Goal: Transaction & Acquisition: Purchase product/service

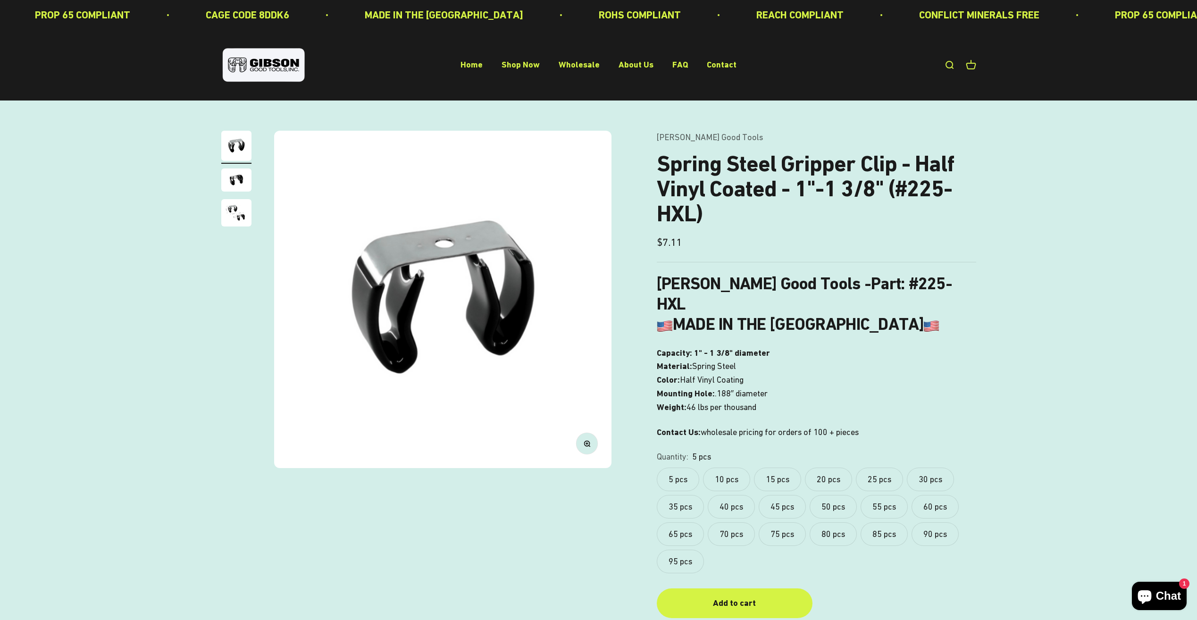
click at [953, 61] on link "Open search" at bounding box center [949, 65] width 10 height 10
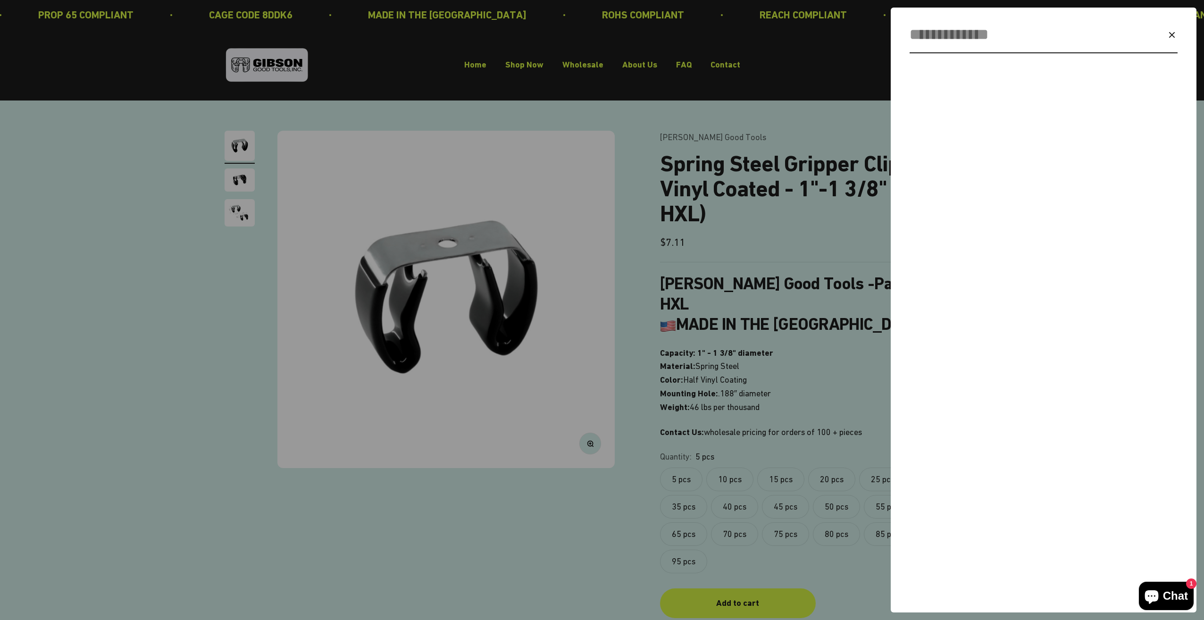
click at [1007, 30] on input "Search" at bounding box center [1021, 35] width 223 height 24
type input "*****"
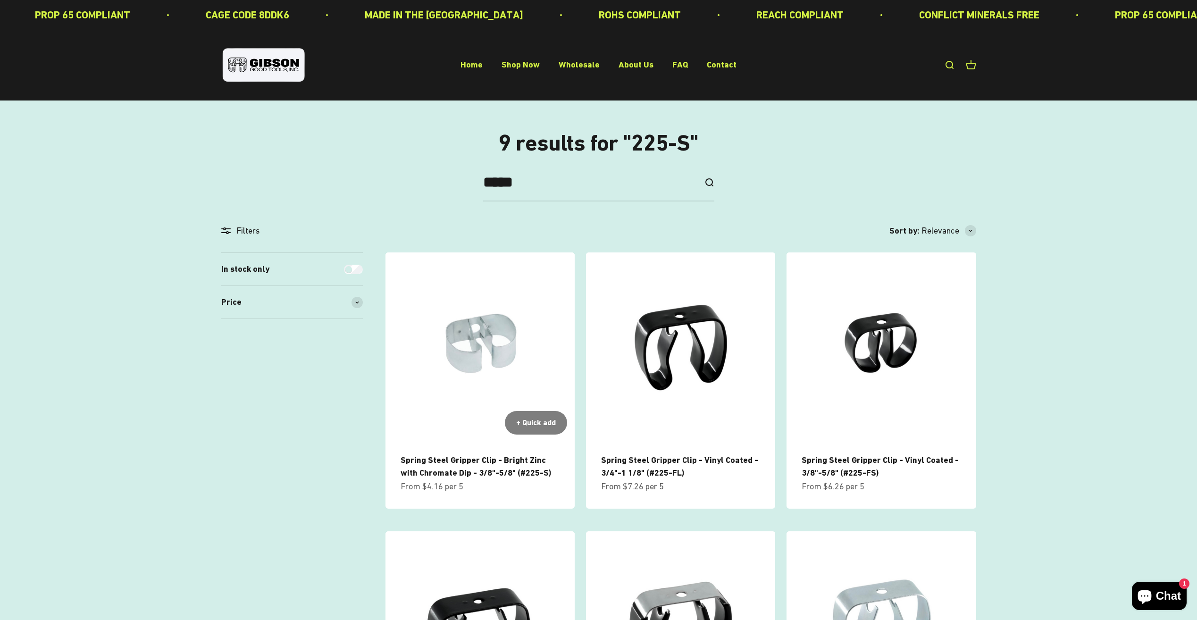
click at [480, 362] on img at bounding box center [480, 346] width 189 height 189
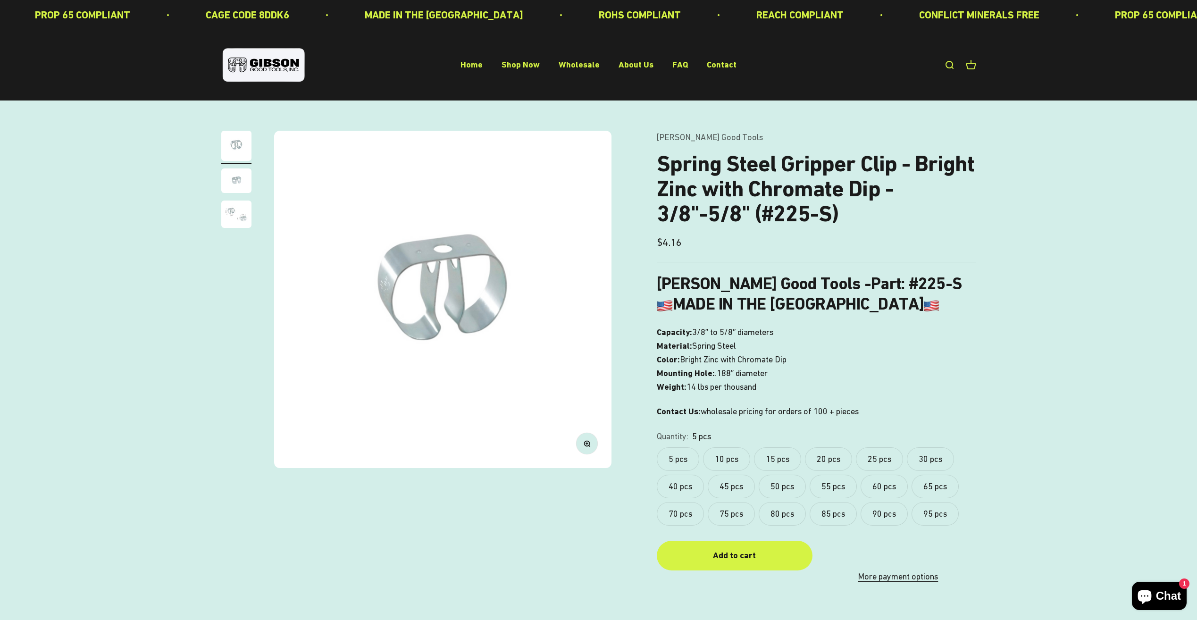
click at [790, 460] on label "15 pcs" at bounding box center [777, 459] width 47 height 24
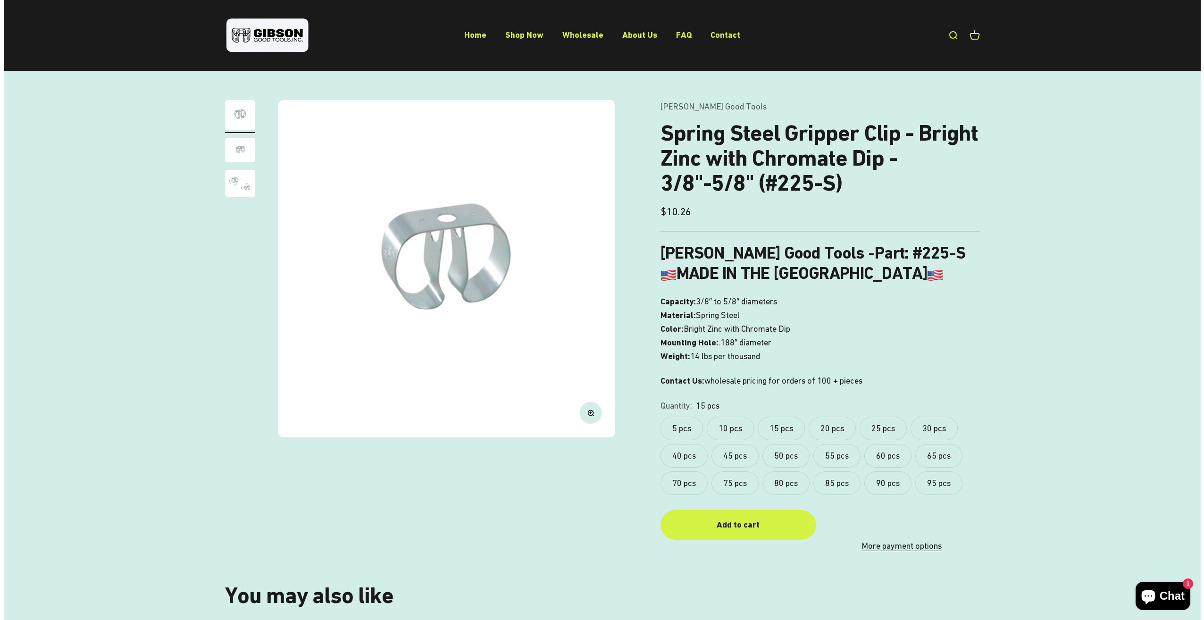
scroll to position [47, 0]
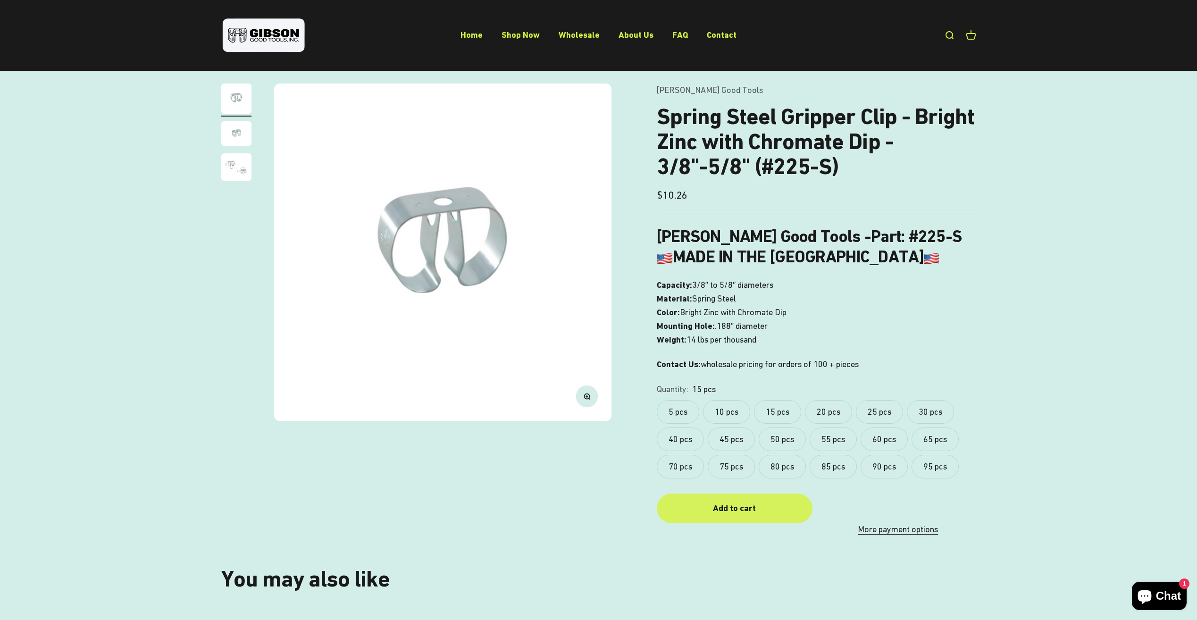
click at [759, 509] on div "Add to cart" at bounding box center [735, 509] width 118 height 14
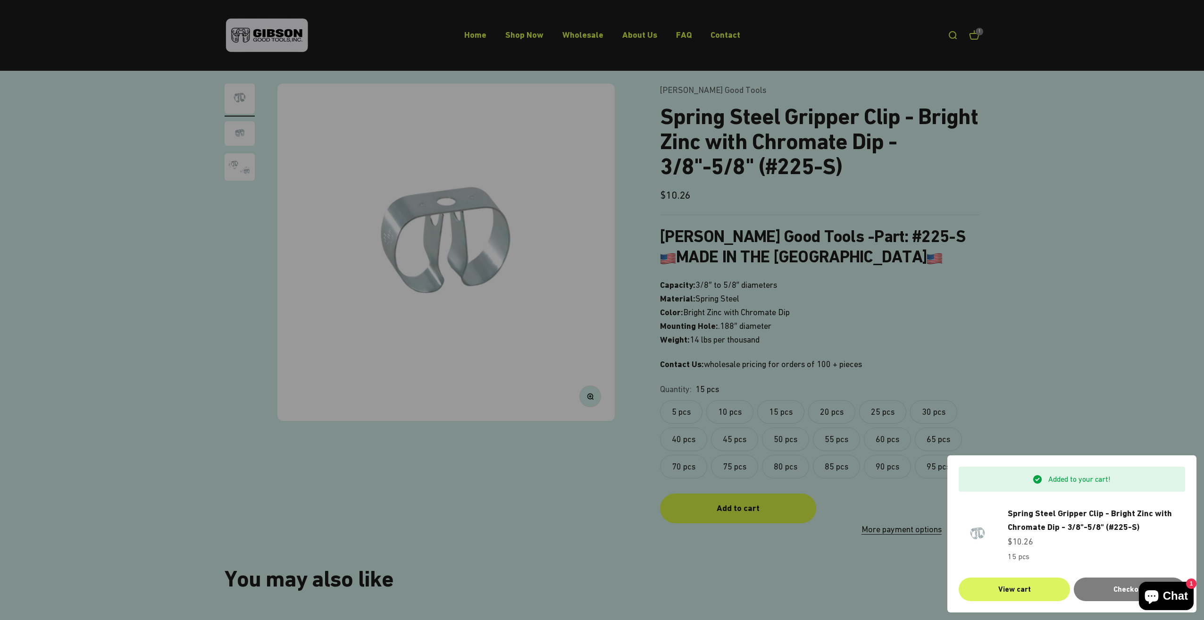
click at [1020, 593] on link "View cart" at bounding box center [1014, 590] width 111 height 24
